Goal: Task Accomplishment & Management: Manage account settings

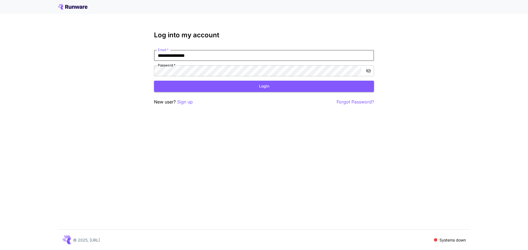
type input "**********"
click button "Login" at bounding box center [264, 86] width 220 height 11
click at [95, 83] on div "**********" at bounding box center [264, 125] width 528 height 250
click button "Login" at bounding box center [264, 86] width 220 height 11
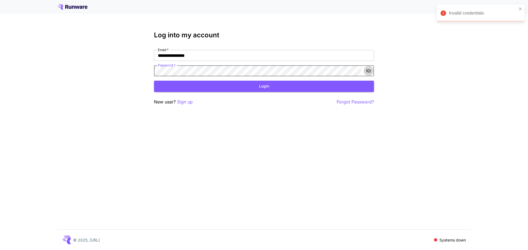
click at [372, 72] on button "toggle password visibility" at bounding box center [368, 71] width 10 height 10
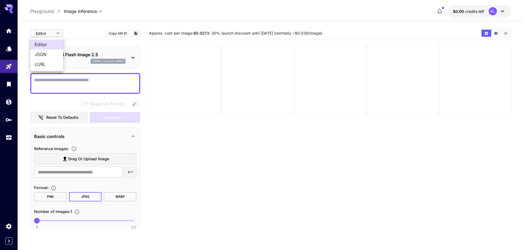
drag, startPoint x: 56, startPoint y: 37, endPoint x: 56, endPoint y: 33, distance: 4.1
click at [56, 37] on body "**********" at bounding box center [264, 147] width 528 height 294
click at [57, 34] on div at bounding box center [264, 125] width 528 height 250
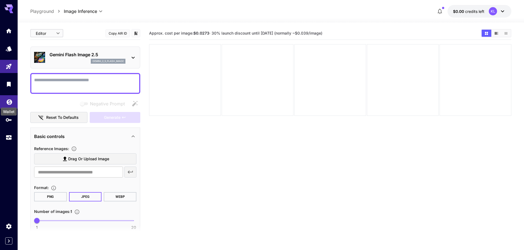
click at [10, 99] on icon "Wallet" at bounding box center [9, 100] width 5 height 5
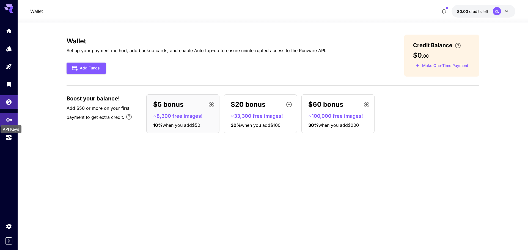
click at [9, 120] on icon "API Keys" at bounding box center [9, 118] width 7 height 7
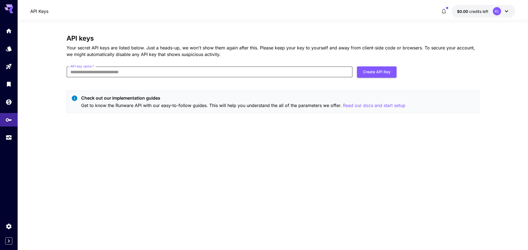
click at [183, 73] on input "API key name   *" at bounding box center [210, 72] width 286 height 11
type input "**********"
click at [382, 69] on button "Create API Key" at bounding box center [377, 72] width 40 height 11
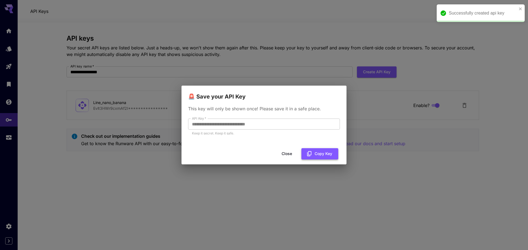
click at [326, 153] on button "Copy Key" at bounding box center [319, 153] width 37 height 11
click at [282, 153] on button "Close" at bounding box center [291, 153] width 25 height 11
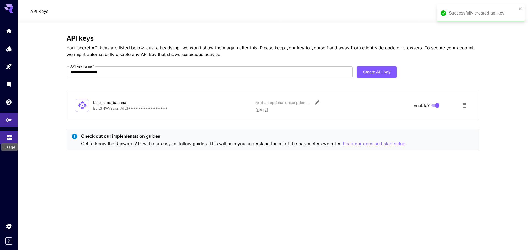
click at [10, 135] on icon "Usage" at bounding box center [9, 136] width 7 height 7
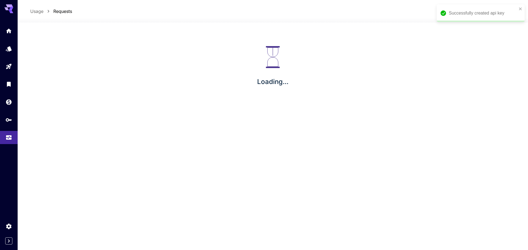
click at [9, 95] on div at bounding box center [9, 84] width 18 height 120
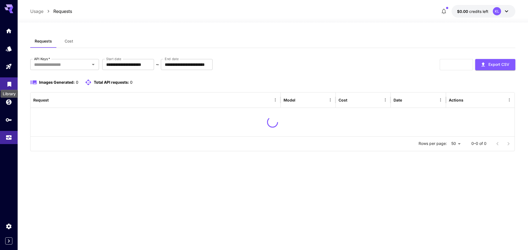
click at [9, 84] on icon "Library" at bounding box center [9, 82] width 4 height 5
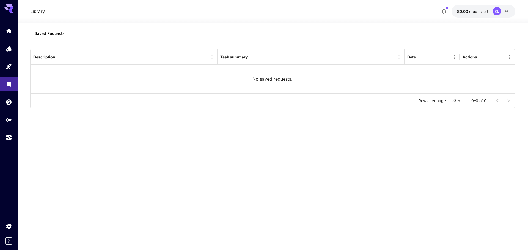
click at [12, 237] on div at bounding box center [9, 232] width 18 height 25
click at [11, 239] on icon "Expand sidebar" at bounding box center [8, 241] width 7 height 7
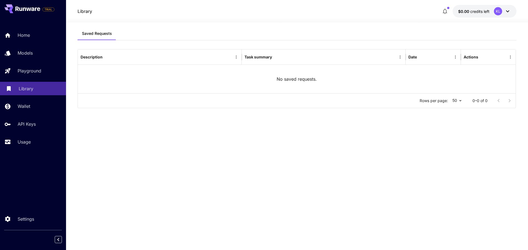
click at [36, 91] on div "Library" at bounding box center [40, 88] width 43 height 7
click at [451, 7] on div "$0.00 credits left KL" at bounding box center [477, 11] width 77 height 13
click at [445, 10] on icon "button" at bounding box center [444, 11] width 7 height 7
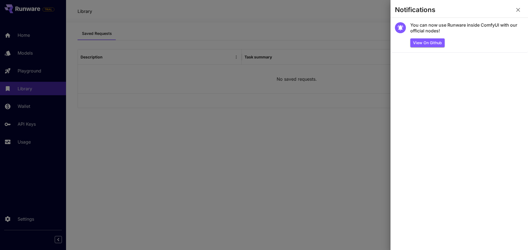
click at [21, 11] on div at bounding box center [264, 125] width 528 height 250
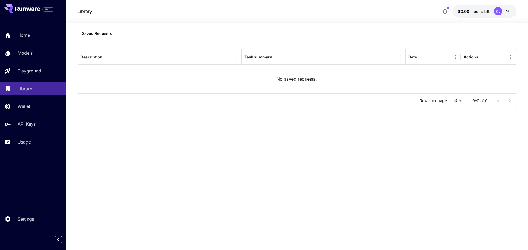
drag, startPoint x: 21, startPoint y: 15, endPoint x: 19, endPoint y: 10, distance: 5.0
click at [21, 14] on div "TRIAL" at bounding box center [33, 9] width 66 height 18
click at [19, 10] on icon at bounding box center [20, 9] width 3 height 4
